Goal: Task Accomplishment & Management: Use online tool/utility

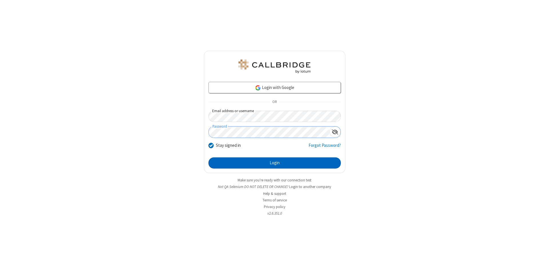
click at [275, 163] on button "Login" at bounding box center [275, 162] width 132 height 11
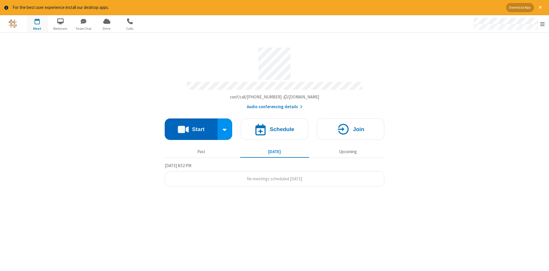
click at [191, 127] on button "Start" at bounding box center [191, 128] width 53 height 21
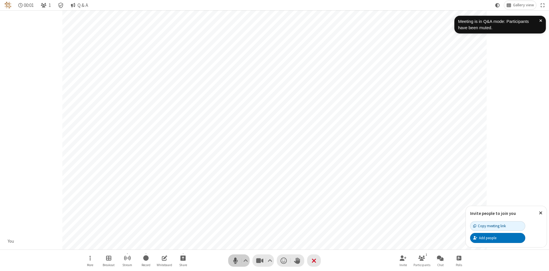
click at [235, 260] on span "Mute (Alt+A)" at bounding box center [235, 260] width 9 height 8
click at [235, 260] on span "Unmute (Alt+A)" at bounding box center [235, 260] width 9 height 8
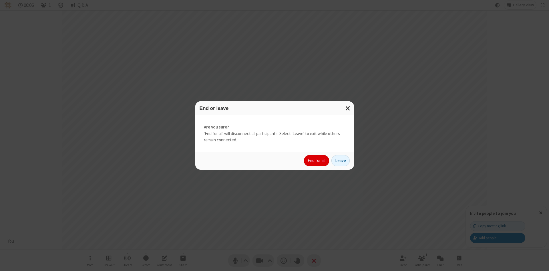
click at [317, 161] on button "End for all" at bounding box center [316, 160] width 25 height 11
